Goal: Information Seeking & Learning: Understand process/instructions

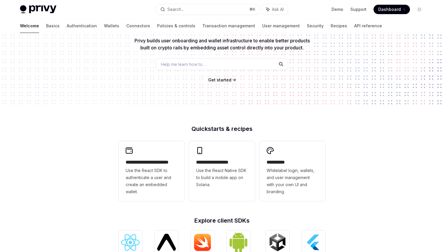
scroll to position [106, 0]
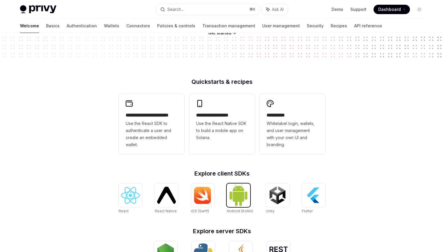
click at [242, 202] on img at bounding box center [238, 195] width 19 height 22
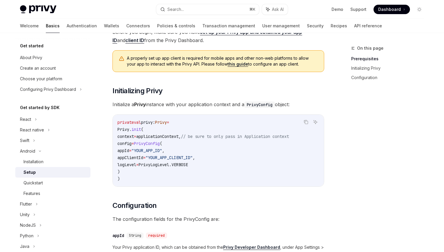
scroll to position [47, 0]
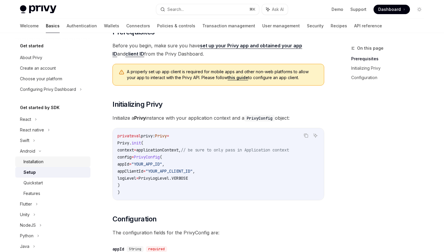
click at [32, 157] on link "Installation" at bounding box center [52, 161] width 75 height 11
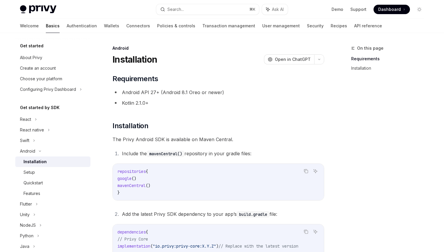
click at [247, 120] on div "​ Requirements Android API 27+ (Android 8.1 Oreo or newer) Kotlin 2.1.0+ ​ Inst…" at bounding box center [218, 183] width 212 height 218
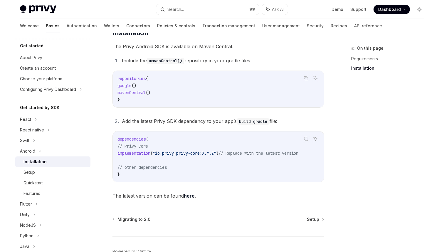
scroll to position [104, 0]
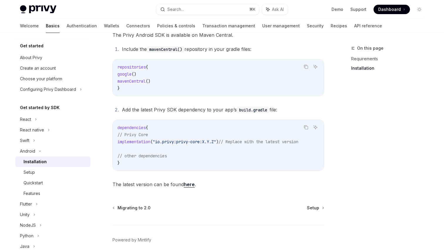
click at [238, 131] on code "dependencies { // Privy Core implementation ( "io.privy:privy-core:X.Y.Z" ) // …" at bounding box center [218, 145] width 202 height 42
click at [274, 144] on span "// Replace with the latest version" at bounding box center [258, 141] width 80 height 5
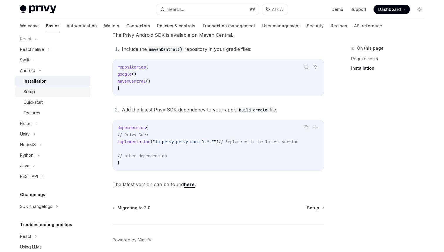
scroll to position [88, 0]
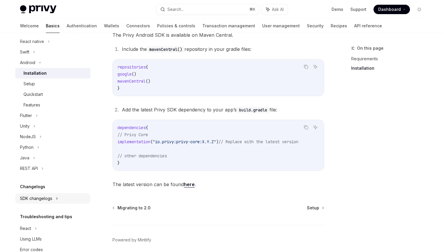
click at [51, 198] on div "SDK changelogs" at bounding box center [36, 198] width 32 height 7
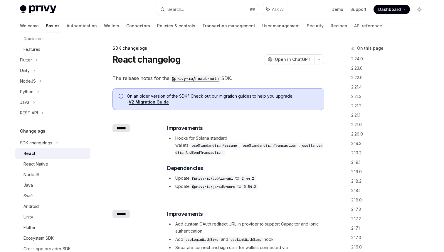
scroll to position [147, 0]
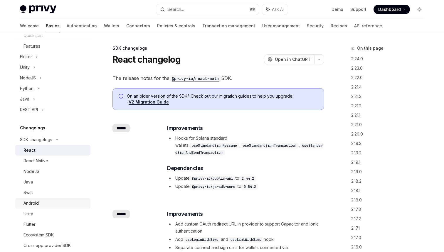
click at [33, 203] on div "Android" at bounding box center [30, 202] width 15 height 7
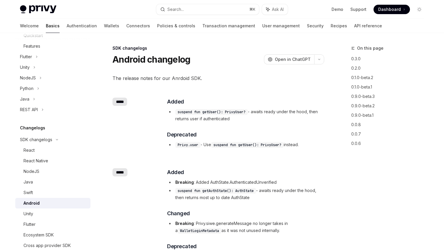
click at [277, 113] on li "suspend fun getUser(): PrivyUser? - awaits ready under the hood, then returns u…" at bounding box center [245, 115] width 156 height 14
drag, startPoint x: 254, startPoint y: 112, endPoint x: 254, endPoint y: 118, distance: 6.5
click at [254, 118] on li "suspend fun getUser(): PrivyUser? - awaits ready under the hood, then returns u…" at bounding box center [245, 115] width 156 height 14
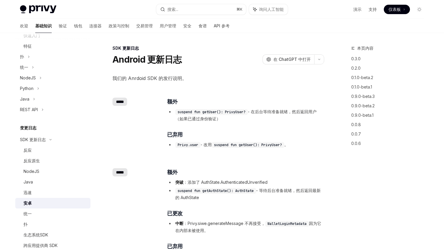
click at [259, 111] on font "- 在后台等待准备就绪，然后返回用户（如果已通过身份验证）" at bounding box center [245, 115] width 141 height 12
click at [316, 122] on div "​ 额外 suspend fun getUser(): [PERSON_NAME]? - 在后台等待准备就绪，然后返回用户（如果已通过身份验证） ​ 已弃用 …" at bounding box center [245, 122] width 156 height 50
drag, startPoint x: 259, startPoint y: 108, endPoint x: 286, endPoint y: 126, distance: 31.8
click at [286, 126] on div "​ 额外 suspend fun getUser(): [PERSON_NAME]? - 在后台等待准备就绪，然后返回用户（如果已通过身份验证） ​ 已弃用 …" at bounding box center [245, 122] width 156 height 50
click at [309, 129] on div "​ 额外 suspend fun getUser(): [PERSON_NAME]? - 在后台等待准备就绪，然后返回用户（如果已通过身份验证） ​ 已弃用 …" at bounding box center [245, 122] width 156 height 50
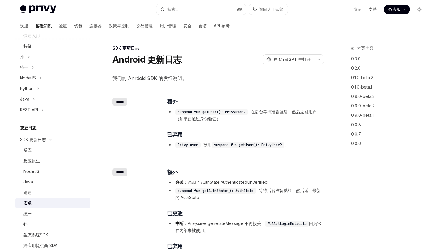
click at [325, 11] on div "演示 支持 仪表板 仪表板" at bounding box center [357, 9] width 131 height 9
click at [303, 13] on div "演示 支持 仪表板 仪表板" at bounding box center [357, 9] width 131 height 9
click at [314, 6] on div "演示 支持 仪表板 仪表板" at bounding box center [357, 9] width 131 height 9
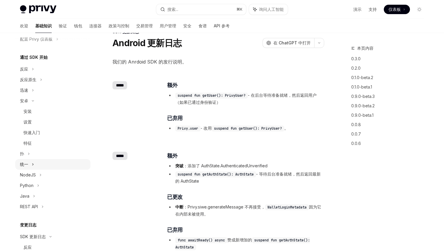
scroll to position [46, 0]
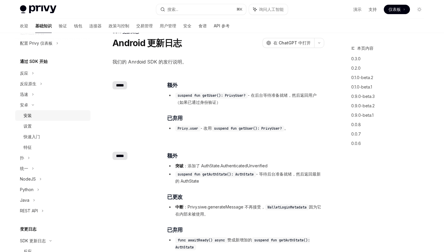
click at [31, 114] on font "安装" at bounding box center [27, 115] width 8 height 5
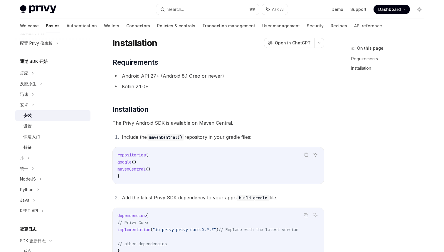
type textarea "*"
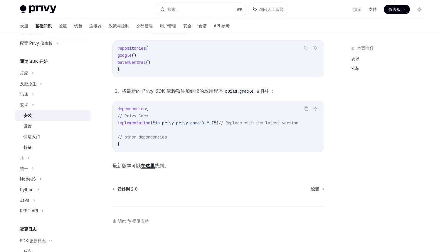
scroll to position [129, 0]
